Goal: Task Accomplishment & Management: Manage account settings

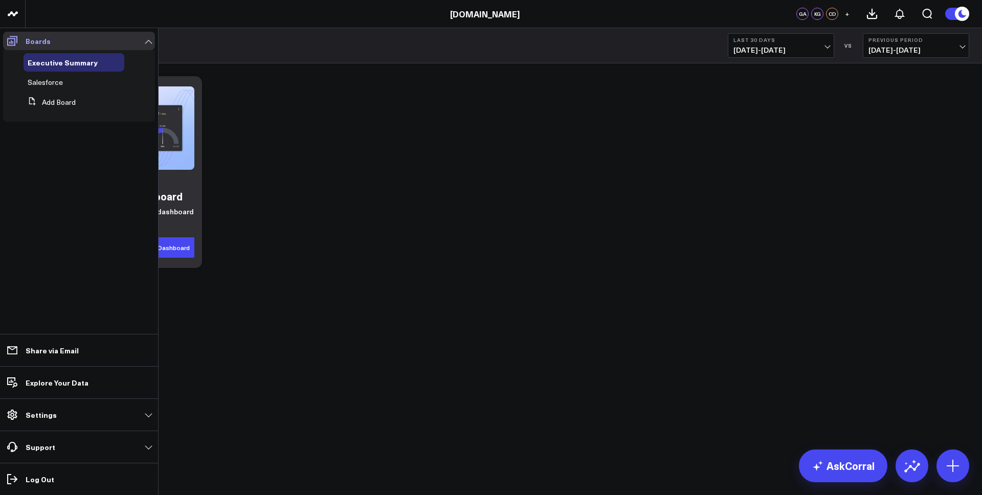
click at [8, 42] on icon at bounding box center [12, 41] width 12 height 12
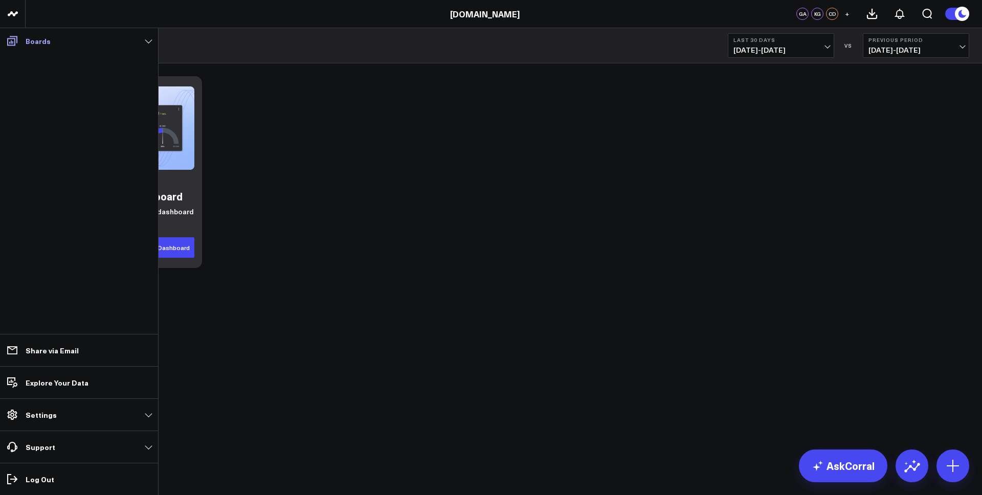
click at [20, 43] on span at bounding box center [12, 41] width 18 height 18
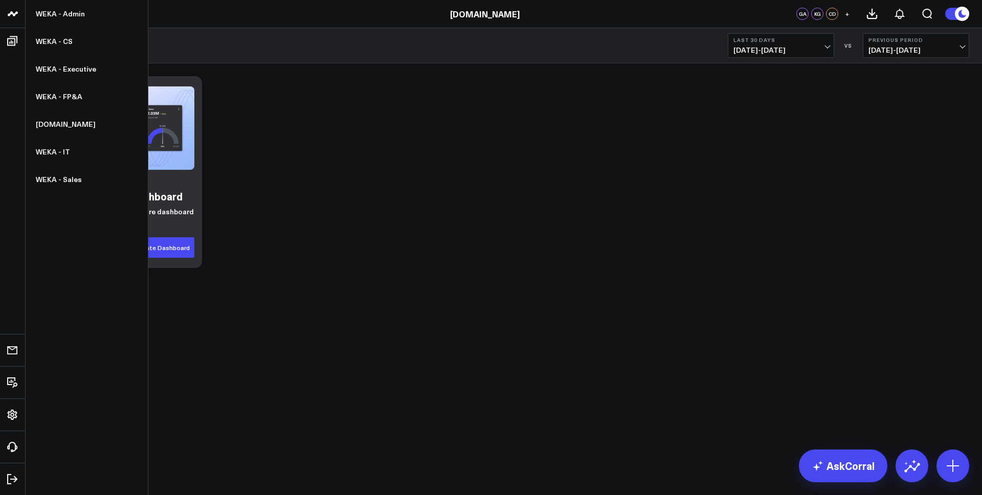
click at [10, 15] on icon at bounding box center [13, 14] width 12 height 12
click at [68, 40] on link "WEKA - CS" at bounding box center [87, 42] width 122 height 28
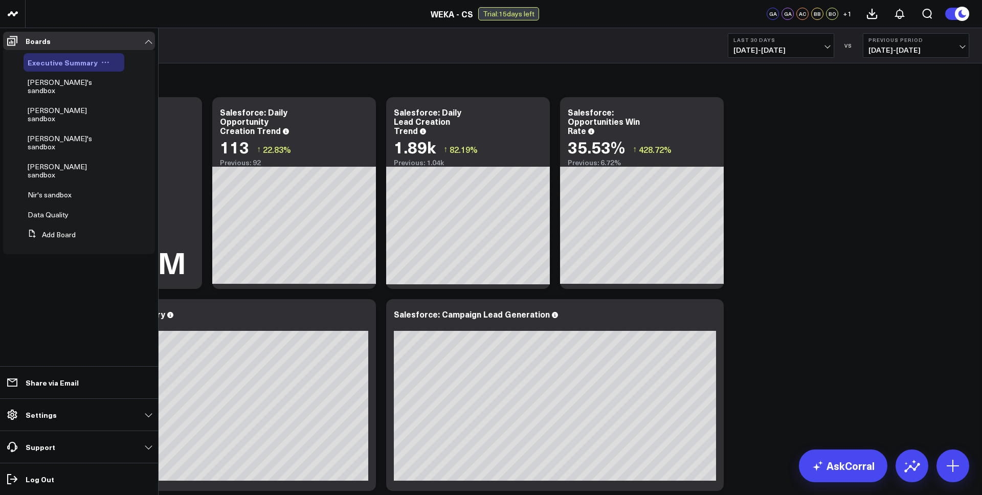
click at [103, 61] on icon at bounding box center [105, 62] width 8 height 8
click at [55, 134] on span "[PERSON_NAME]'s sandbox" at bounding box center [60, 143] width 64 height 18
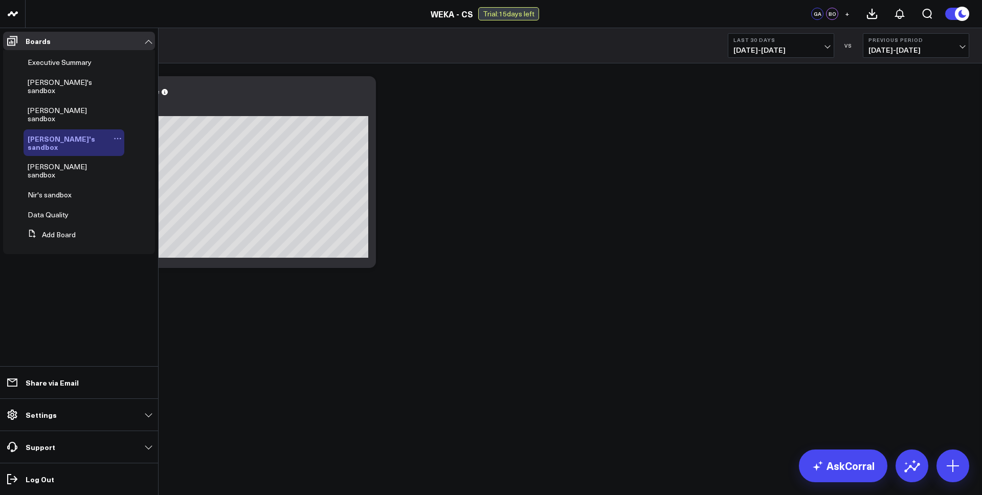
click at [114, 135] on icon at bounding box center [118, 139] width 8 height 8
click at [138, 176] on button "Duplicate Board" at bounding box center [143, 176] width 83 height 20
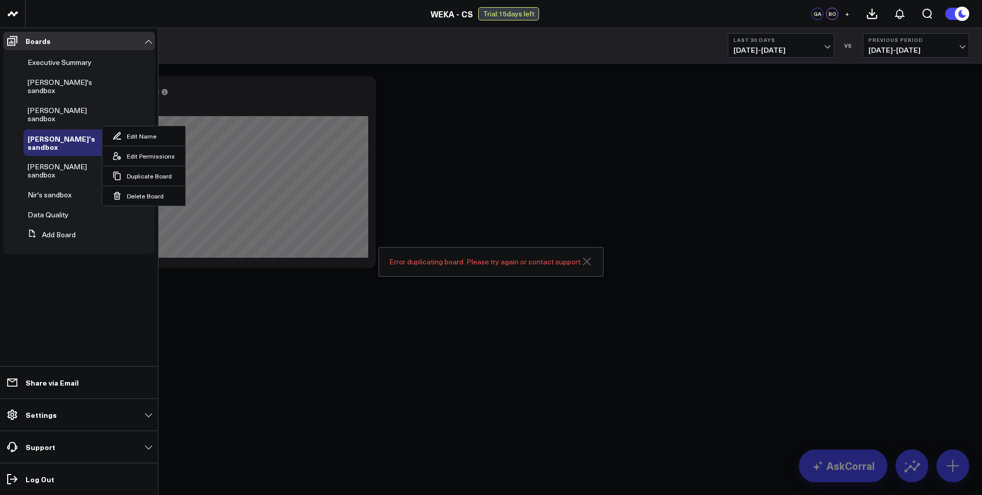
click at [587, 262] on icon "Close" at bounding box center [587, 261] width 8 height 8
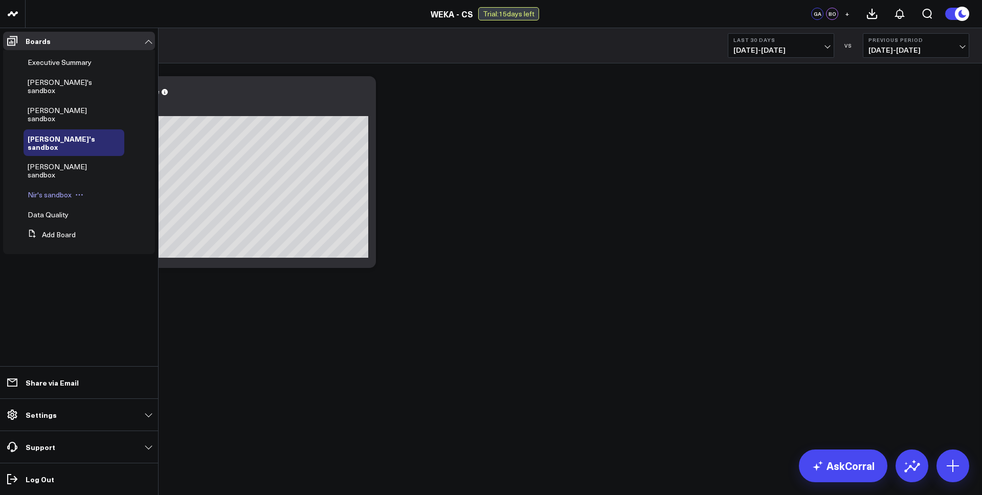
click at [45, 190] on span "Nir's sandbox" at bounding box center [50, 195] width 44 height 10
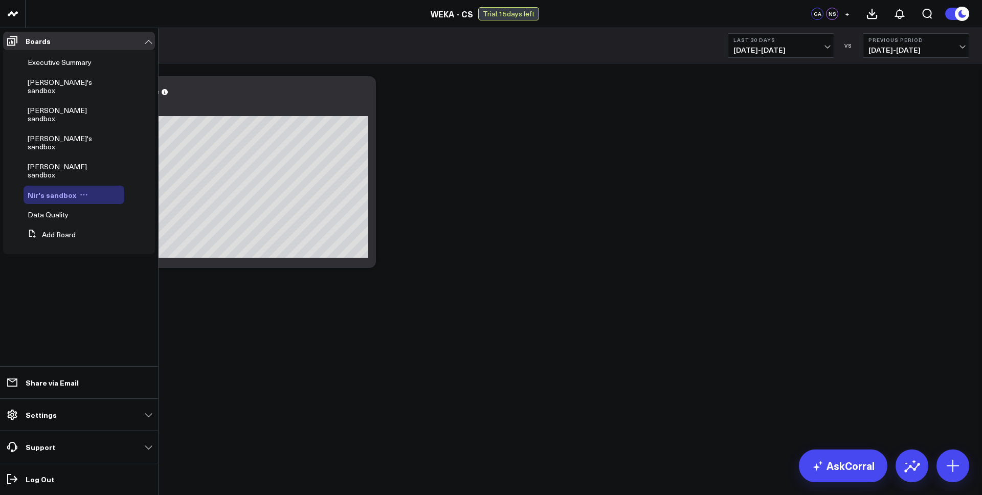
click at [80, 191] on icon at bounding box center [84, 195] width 8 height 8
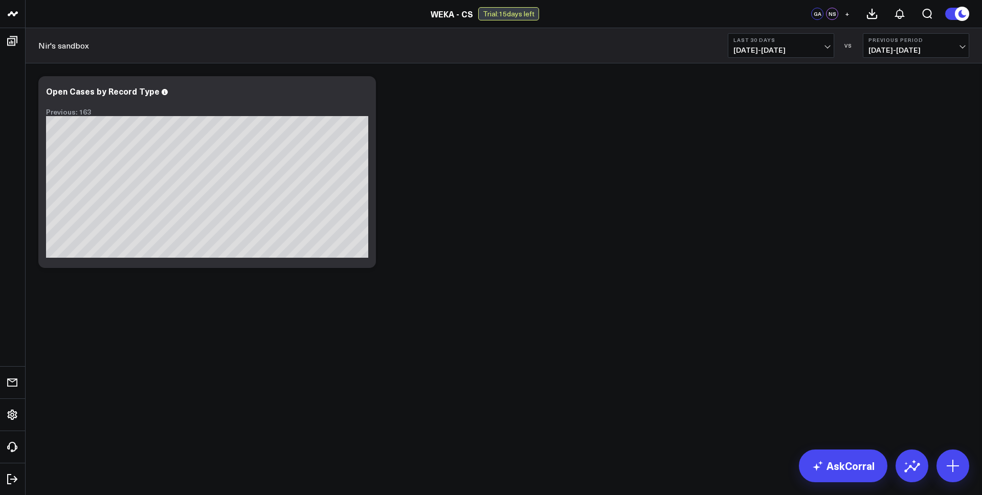
click at [269, 363] on body "WEKA - Admin WEKA - CS WEKA - Executive WEKA - FP&A WEKA.IO WEKA - IT WEKA - Sa…" at bounding box center [491, 247] width 982 height 495
click at [360, 97] on icon at bounding box center [362, 92] width 12 height 12
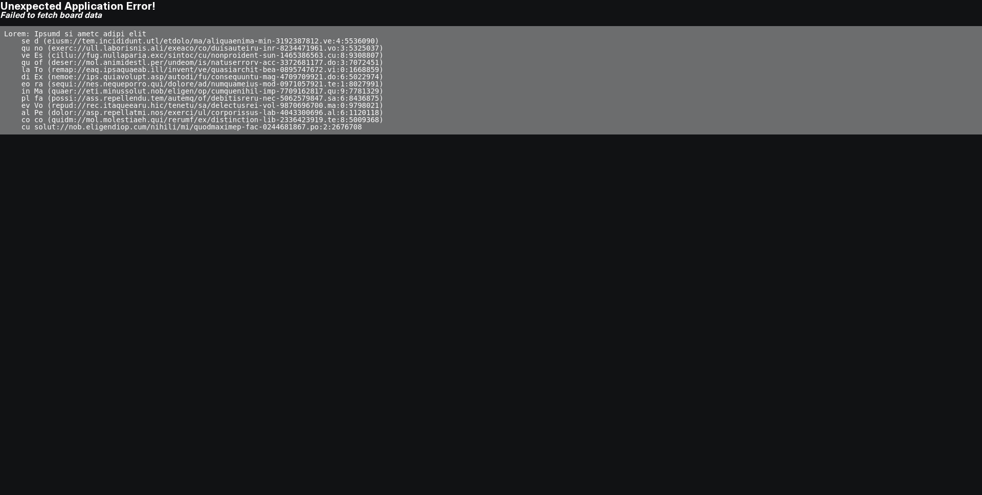
click at [349, 202] on body "Unexpected Application Error! Failed to fetch board data" at bounding box center [491, 247] width 982 height 495
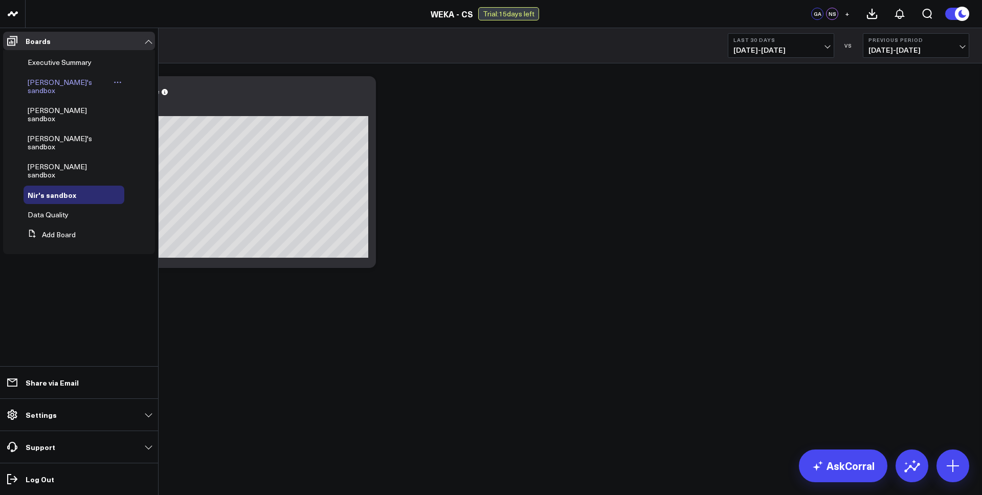
click at [55, 81] on span "[PERSON_NAME]'s sandbox" at bounding box center [60, 86] width 64 height 18
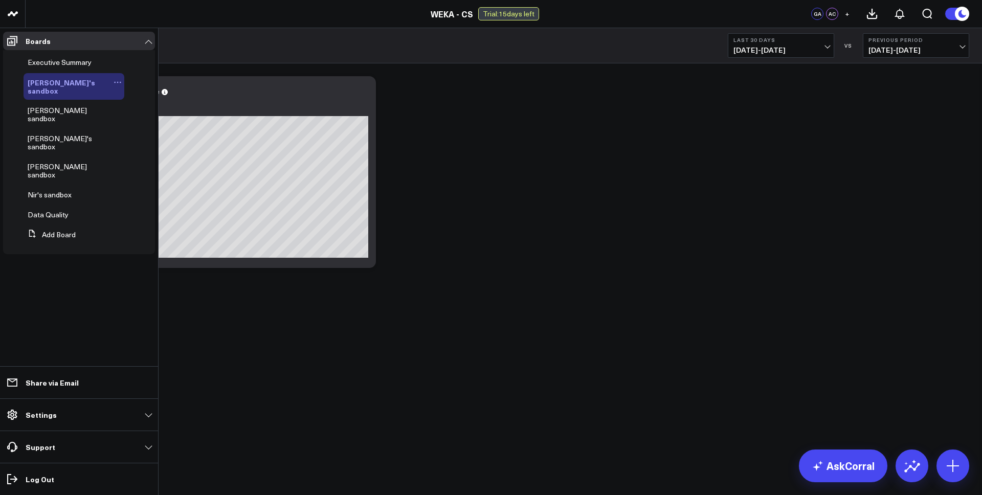
click at [114, 83] on icon at bounding box center [118, 82] width 8 height 8
click at [123, 139] on button "Duplicate Board" at bounding box center [135, 136] width 83 height 20
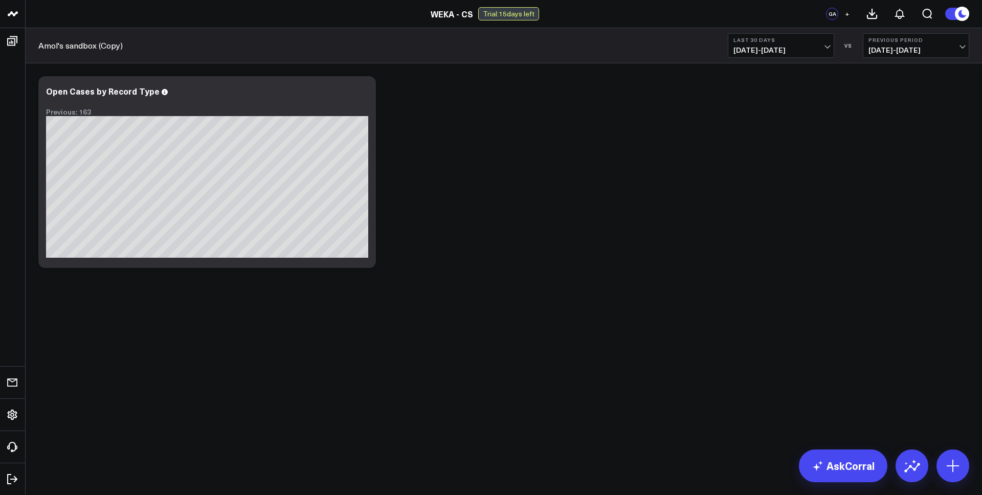
click at [93, 45] on link "Amol's sandbox (Copy)" at bounding box center [80, 45] width 84 height 11
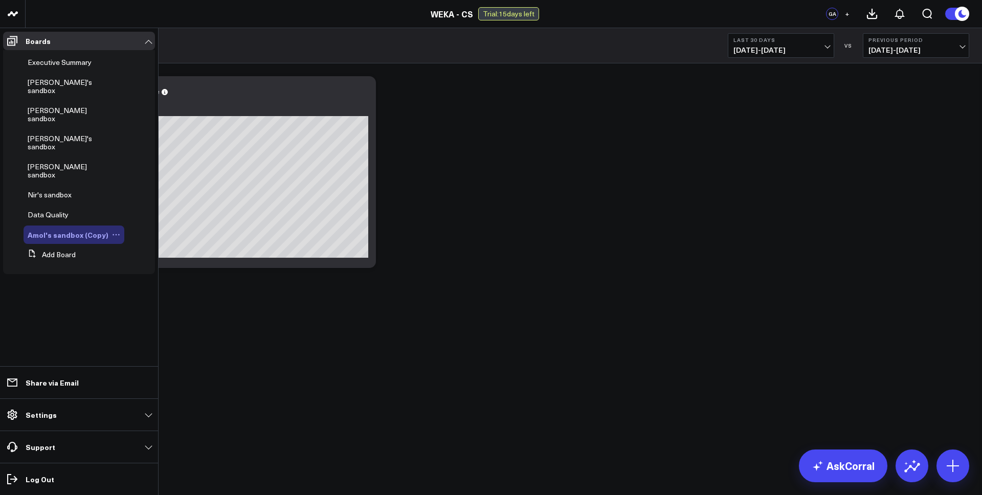
click at [112, 231] on icon at bounding box center [116, 235] width 8 height 8
click at [152, 212] on button "Edit Name" at bounding box center [159, 215] width 83 height 19
type input "Rotem's sandbox"
click at [62, 417] on link "Settings" at bounding box center [79, 415] width 152 height 18
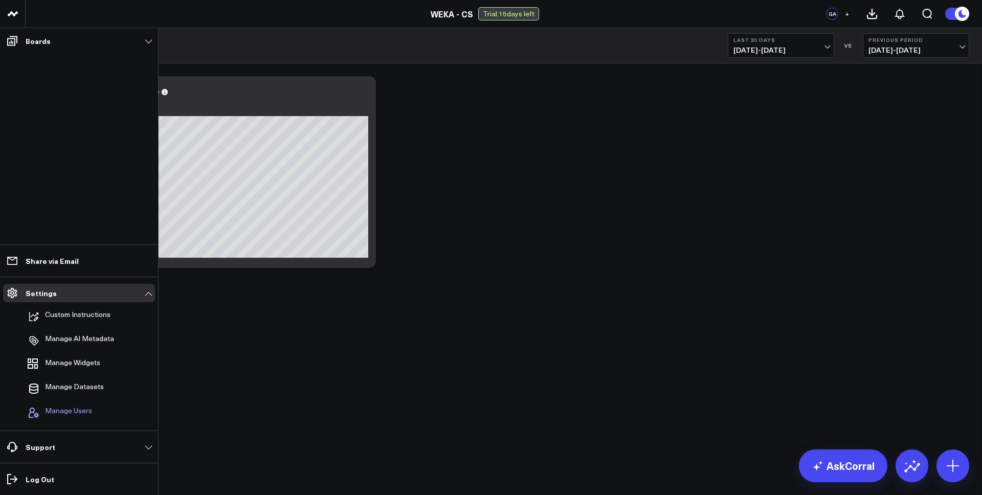
click at [79, 412] on span "Manage Users" at bounding box center [68, 413] width 47 height 12
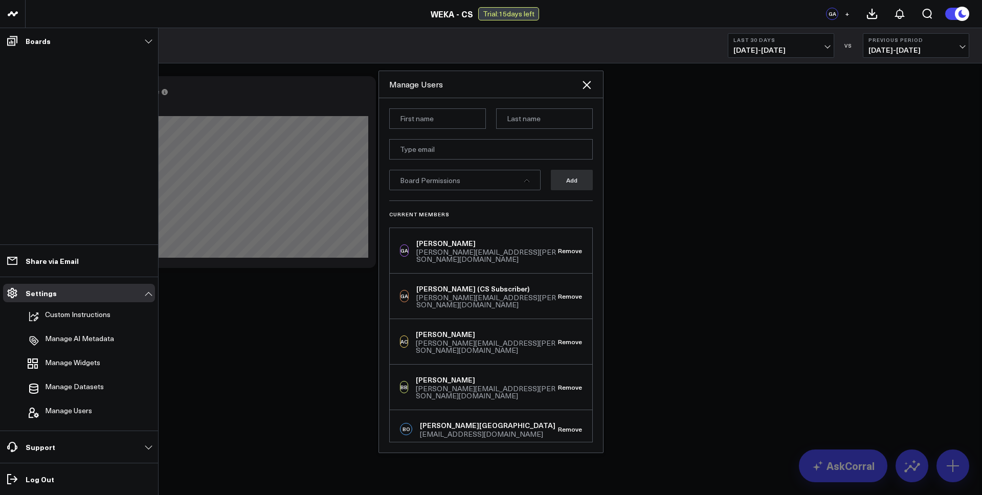
scroll to position [16, 0]
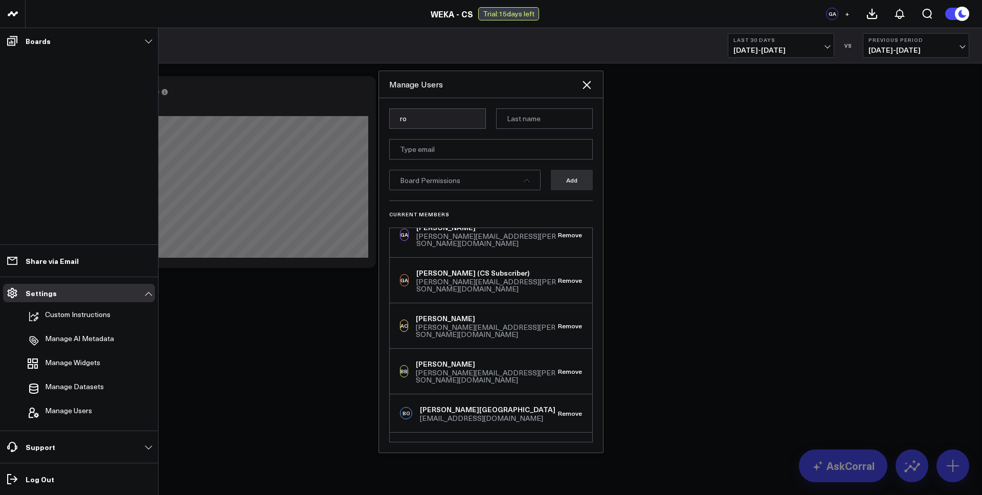
type input "r"
type input "Rotem"
type input "w"
type input "[PERSON_NAME]"
paste input "[EMAIL_ADDRESS][PERSON_NAME][DOMAIN_NAME]"
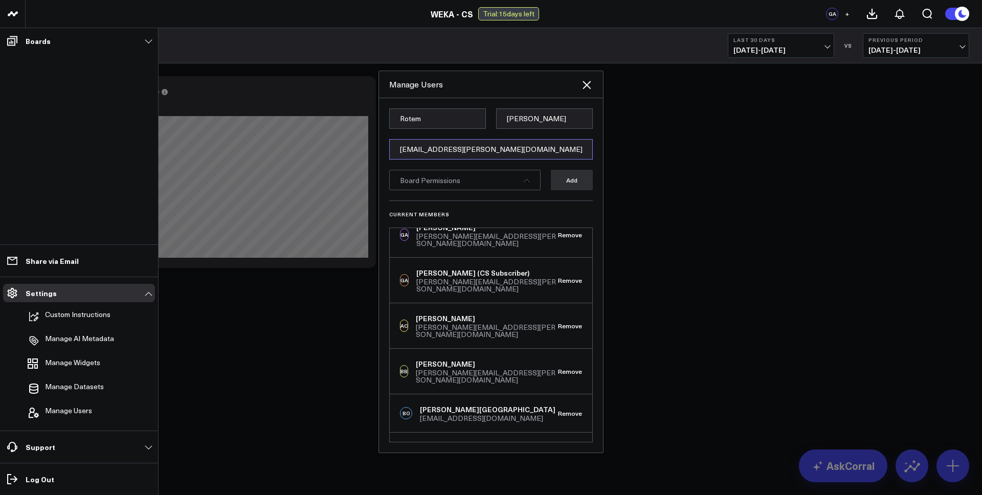
type input "[EMAIL_ADDRESS][PERSON_NAME][DOMAIN_NAME]"
click at [530, 182] on icon at bounding box center [527, 181] width 6 height 6
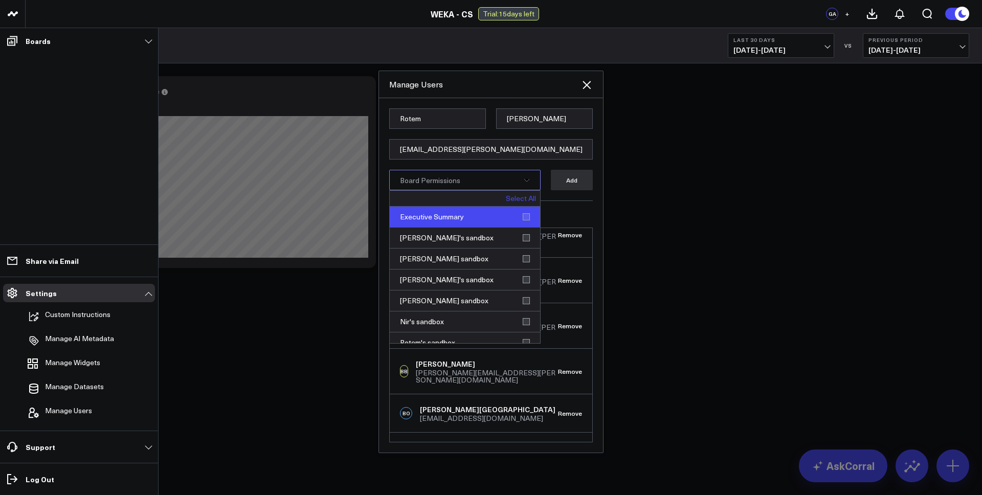
click at [526, 216] on div "Executive Summary" at bounding box center [465, 217] width 150 height 21
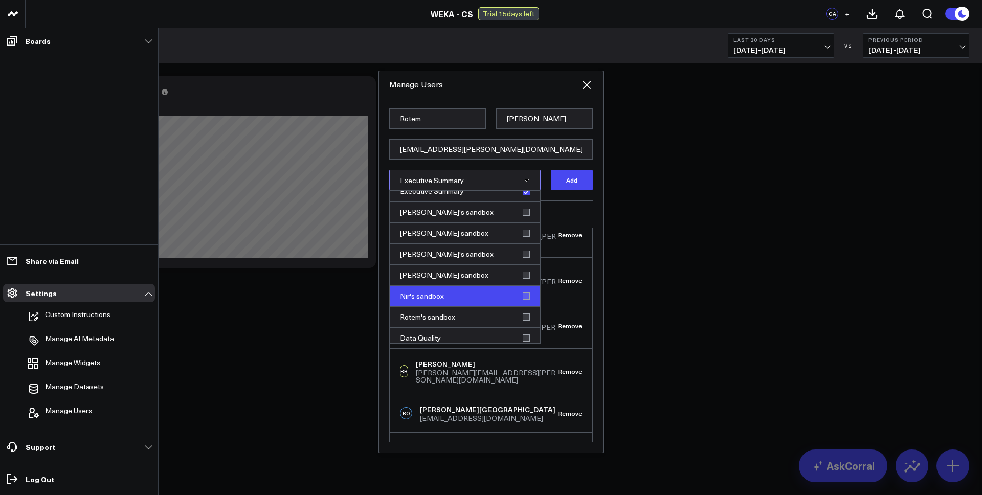
scroll to position [31, 0]
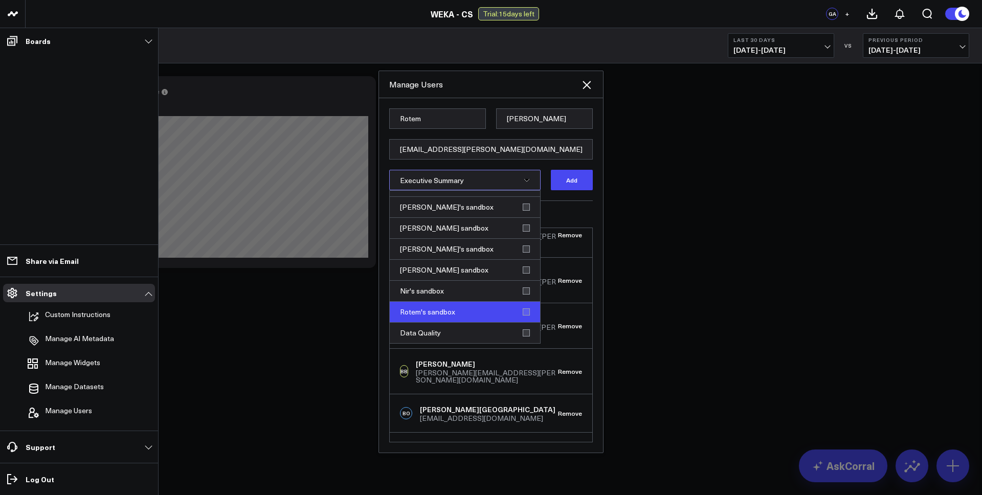
click at [522, 311] on div "Rotem's sandbox" at bounding box center [465, 312] width 150 height 21
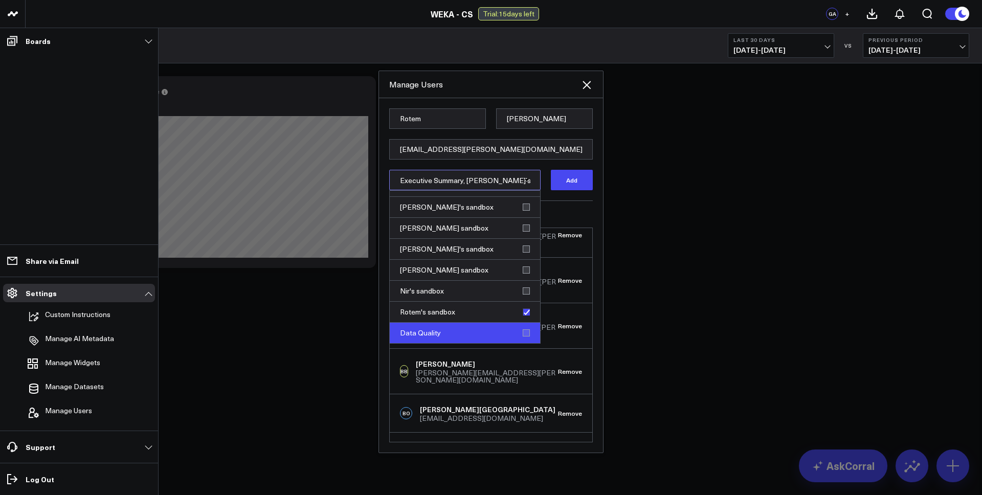
click at [522, 330] on div "Data Quality" at bounding box center [465, 333] width 150 height 20
click at [575, 180] on button "Add" at bounding box center [572, 180] width 42 height 20
